Goal: Find specific page/section: Find specific page/section

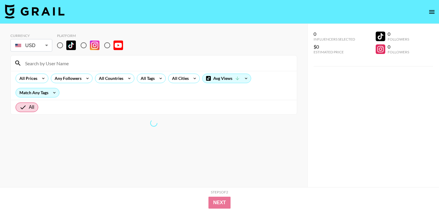
click at [49, 61] on input at bounding box center [156, 63] width 271 height 10
click at [58, 63] on input at bounding box center [156, 63] width 271 height 10
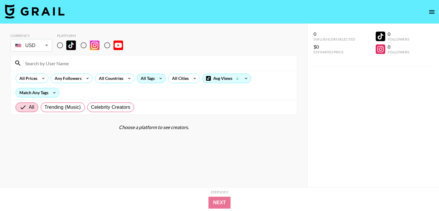
click at [150, 81] on div "All Tags" at bounding box center [146, 78] width 19 height 9
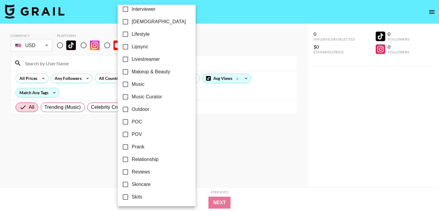
scroll to position [288, 0]
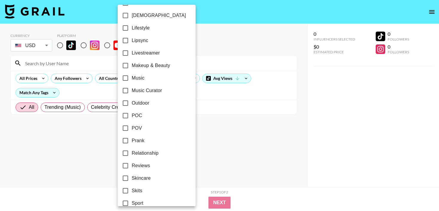
click at [124, 103] on input "Outdoor" at bounding box center [125, 103] width 13 height 13
checkbox input "true"
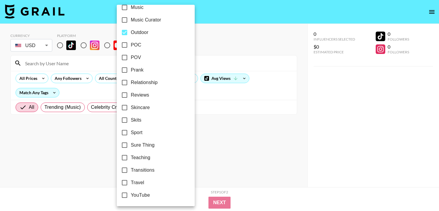
scroll to position [359, 0]
click at [88, 134] on div at bounding box center [219, 105] width 439 height 211
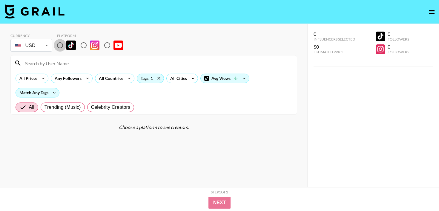
click at [60, 47] on input "radio" at bounding box center [60, 45] width 13 height 13
radio input "true"
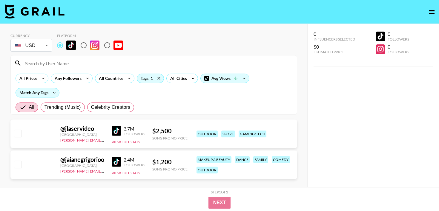
scroll to position [24, 0]
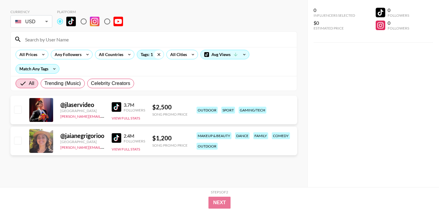
click at [158, 54] on icon at bounding box center [159, 54] width 10 height 9
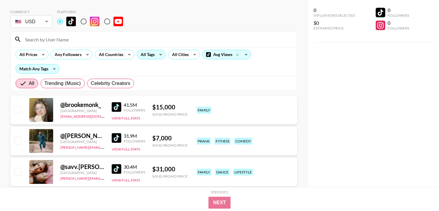
click at [158, 54] on icon at bounding box center [161, 54] width 10 height 9
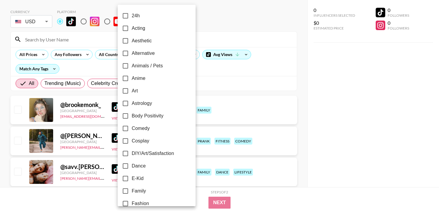
click at [74, 35] on div at bounding box center [219, 105] width 439 height 211
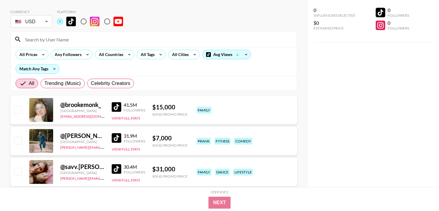
click at [70, 40] on input at bounding box center [156, 40] width 271 height 10
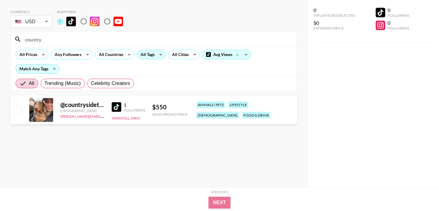
type input "country"
click at [146, 56] on div "All Tags" at bounding box center [146, 54] width 19 height 9
